Goal: Task Accomplishment & Management: Manage account settings

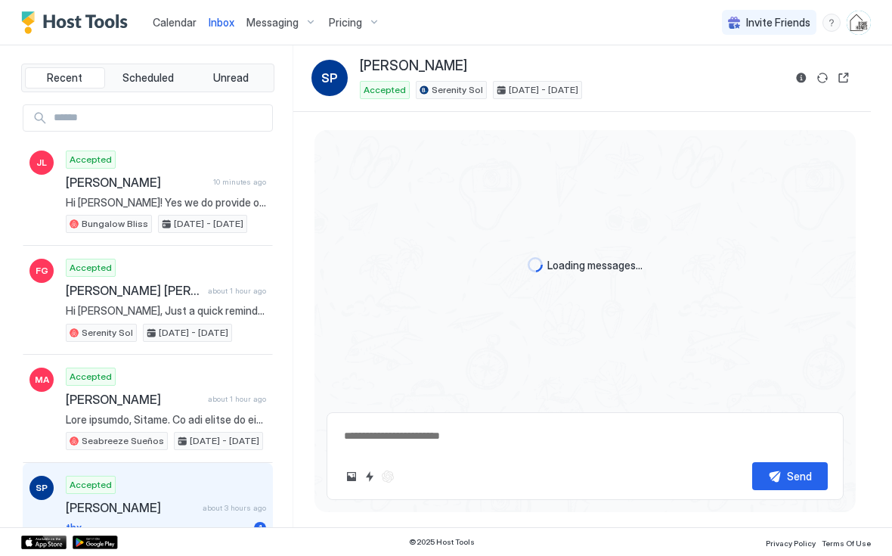
type textarea "*"
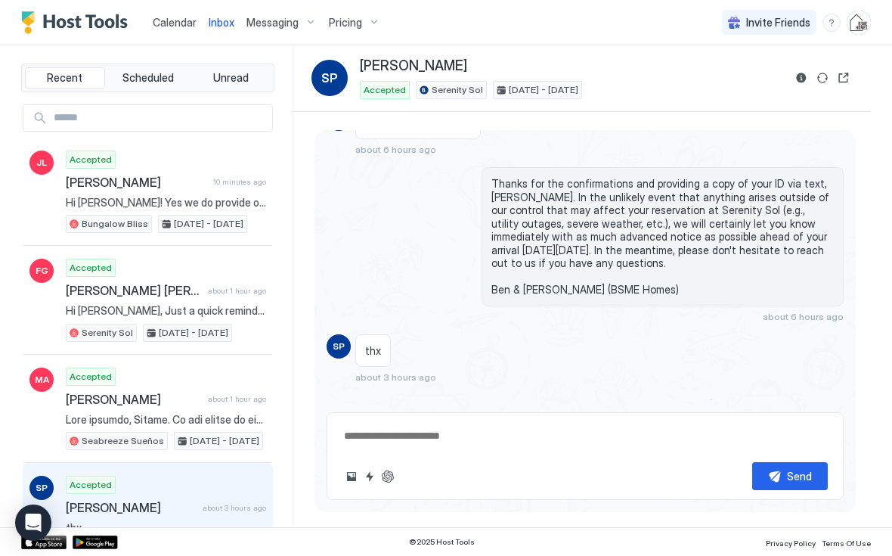
click at [169, 23] on span "Calendar" at bounding box center [175, 22] width 44 height 13
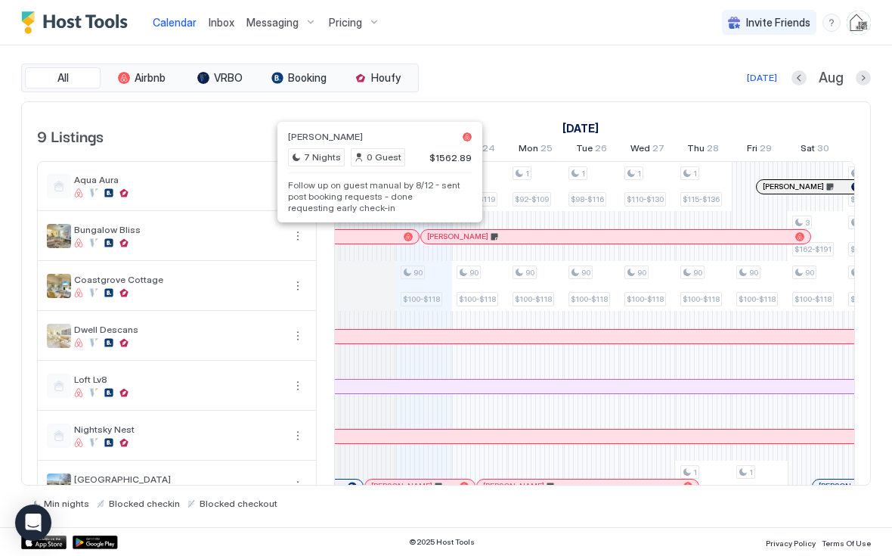
click at [365, 237] on div at bounding box center [365, 237] width 12 height 12
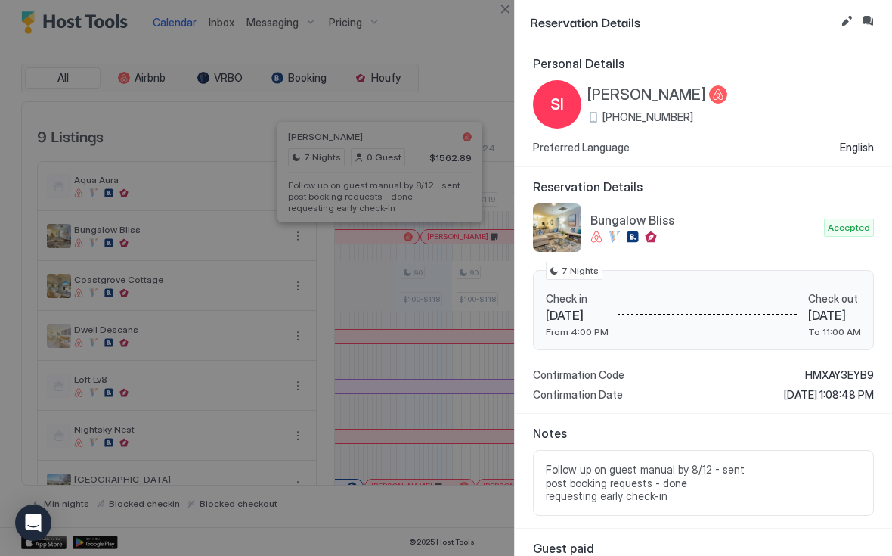
click at [840, 28] on button "Edit reservation" at bounding box center [846, 21] width 18 height 18
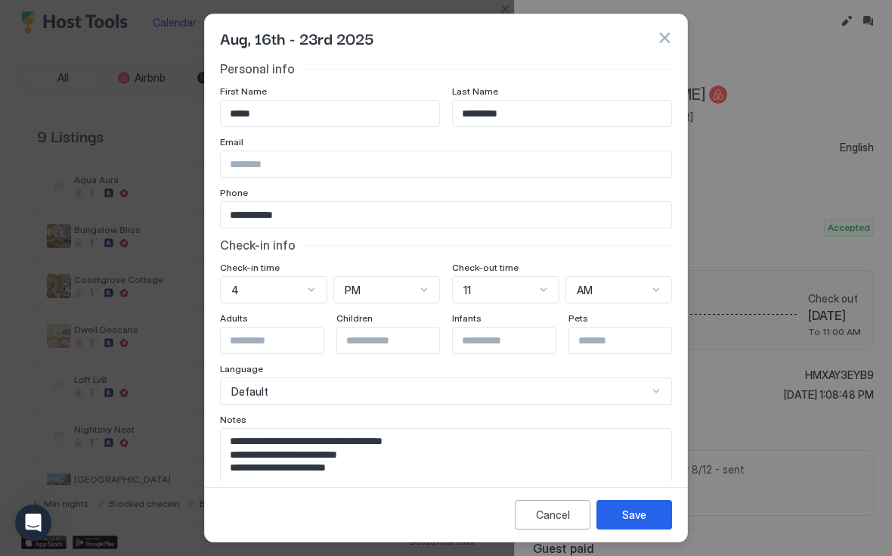
click at [361, 469] on textarea "**********" at bounding box center [446, 466] width 450 height 74
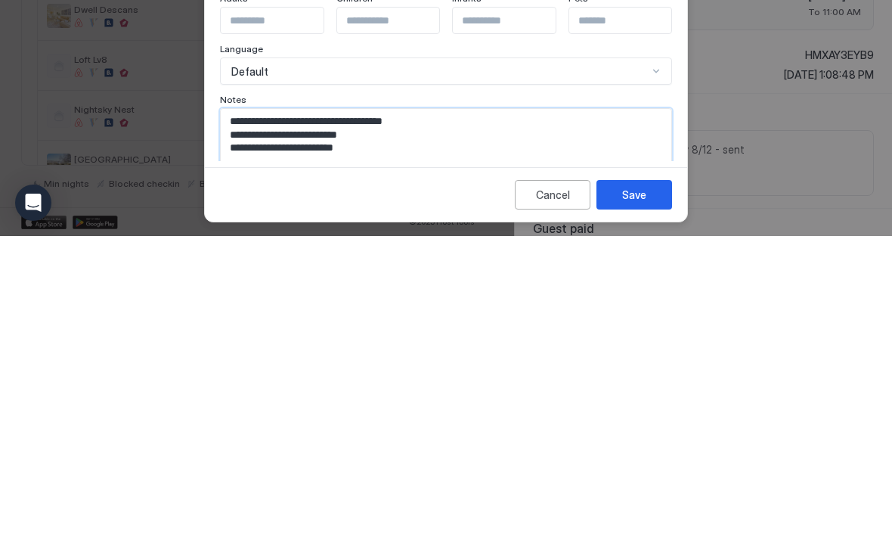
scroll to position [19, 0]
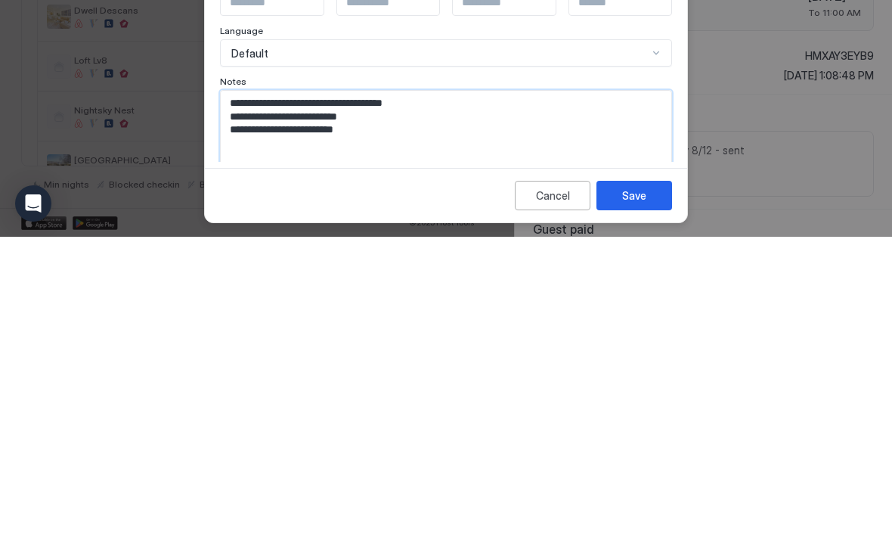
paste textarea "**********"
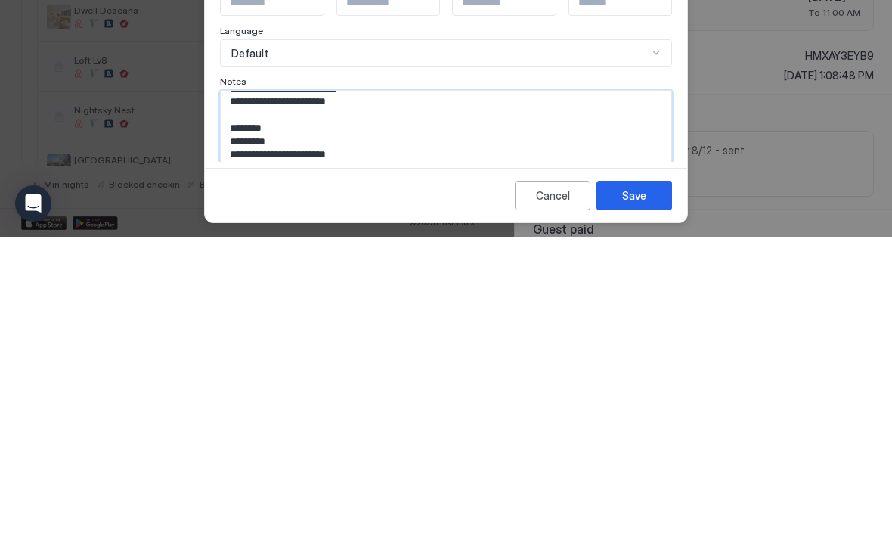
type textarea "**********"
click at [619, 500] on button "Save" at bounding box center [634, 514] width 76 height 29
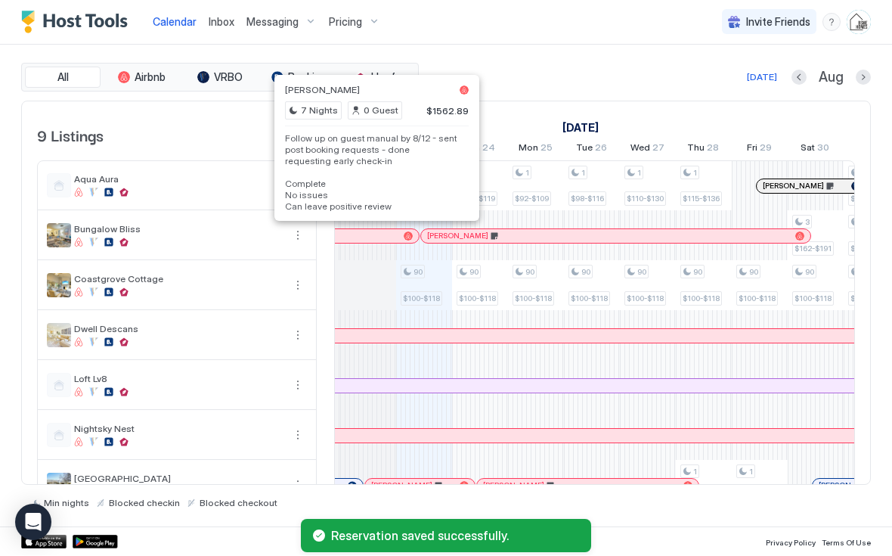
click at [365, 237] on div at bounding box center [371, 237] width 12 height 12
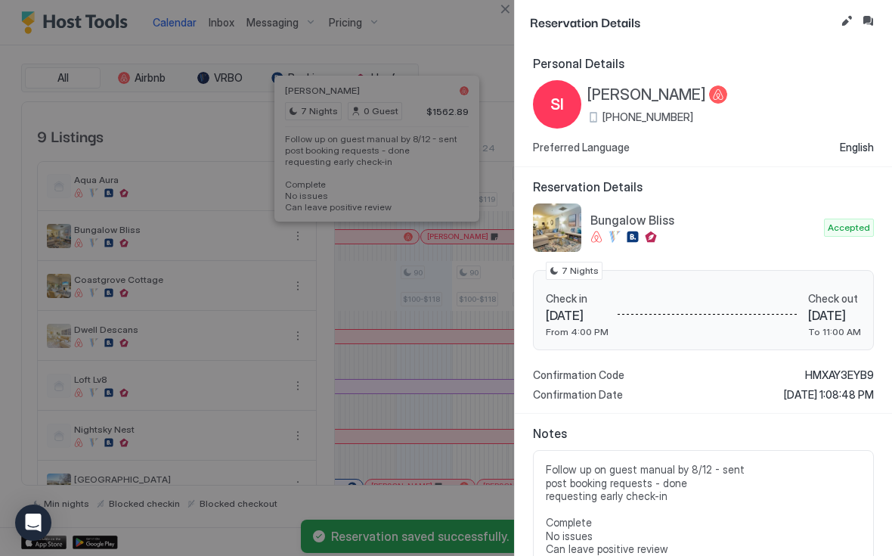
click at [876, 26] on button "Inbox" at bounding box center [868, 21] width 18 height 18
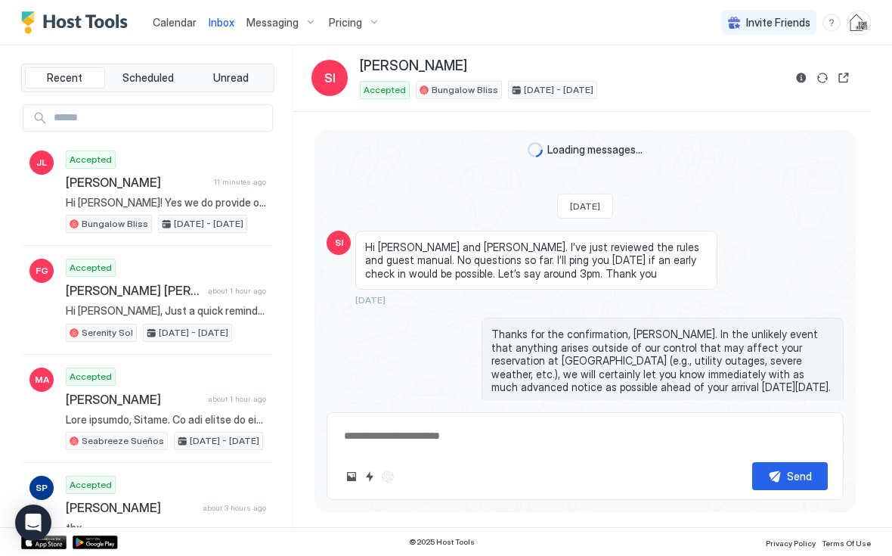
scroll to position [3237, 0]
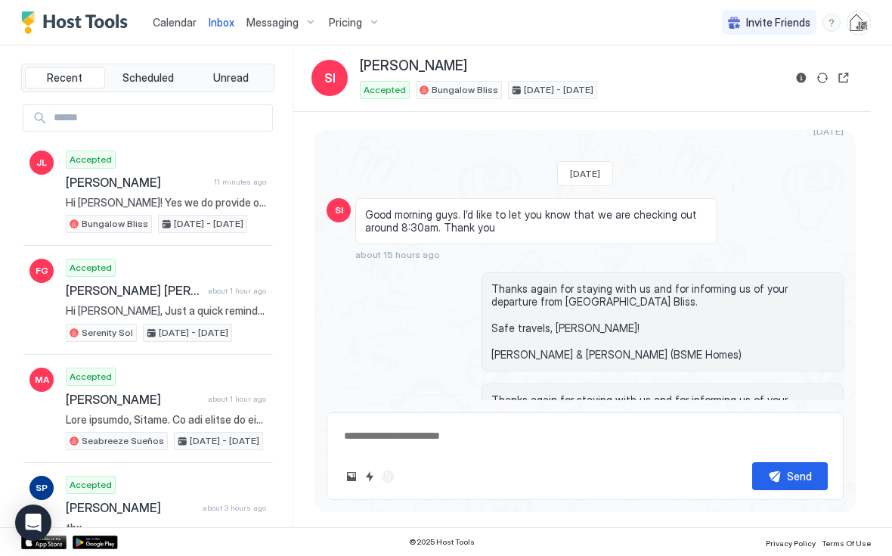
click at [791, 512] on div "Scheduled Messages" at bounding box center [774, 520] width 103 height 16
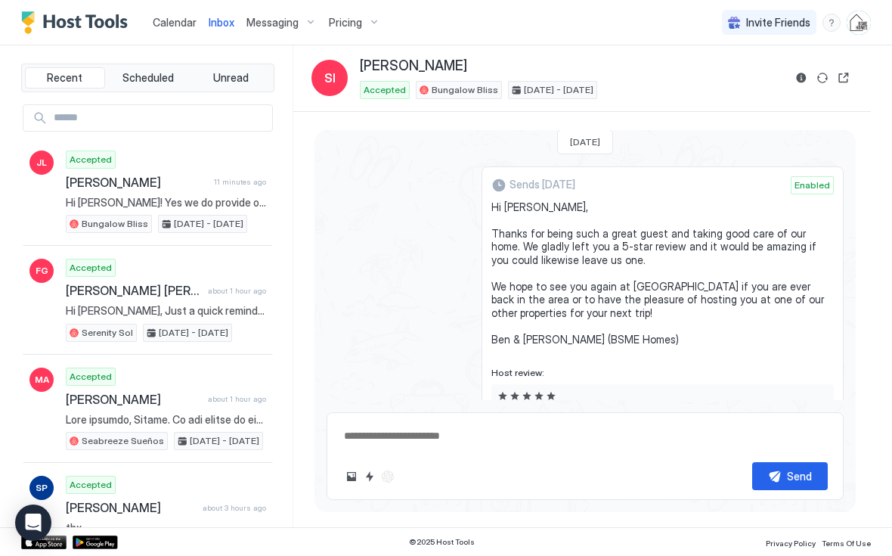
click at [810, 480] on button "Send now" at bounding box center [809, 487] width 15 height 15
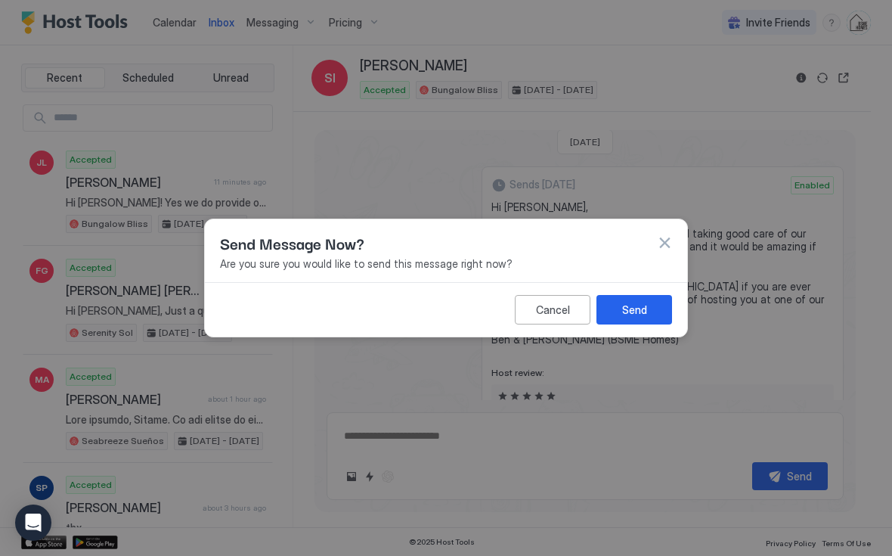
click at [639, 308] on div "Send" at bounding box center [634, 310] width 25 height 16
type textarea "*"
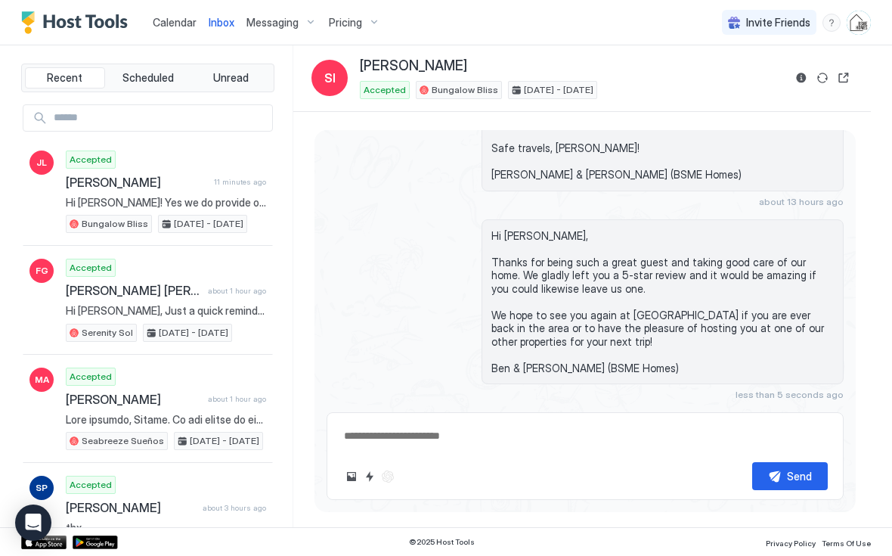
scroll to position [3394, 0]
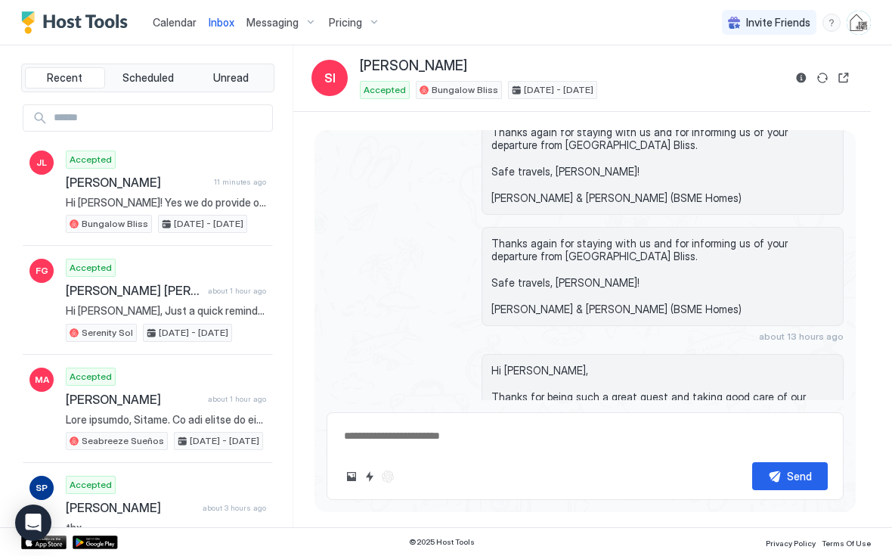
click at [174, 27] on span "Calendar" at bounding box center [175, 22] width 44 height 13
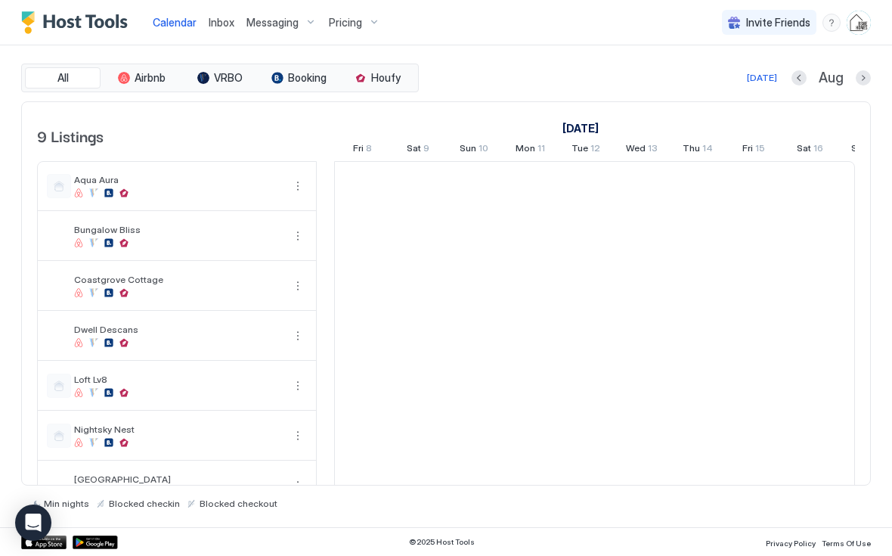
scroll to position [0, 840]
